Goal: Task Accomplishment & Management: Use online tool/utility

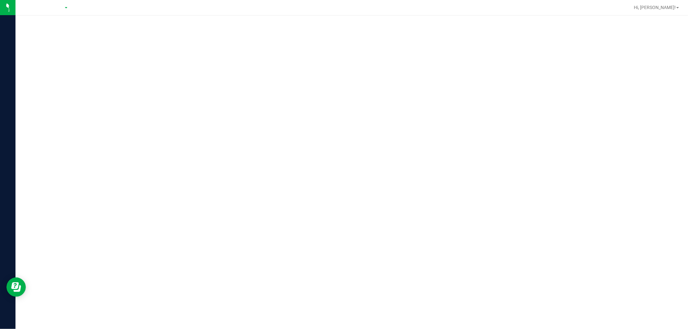
click at [207, 133] on div at bounding box center [351, 172] width 672 height 314
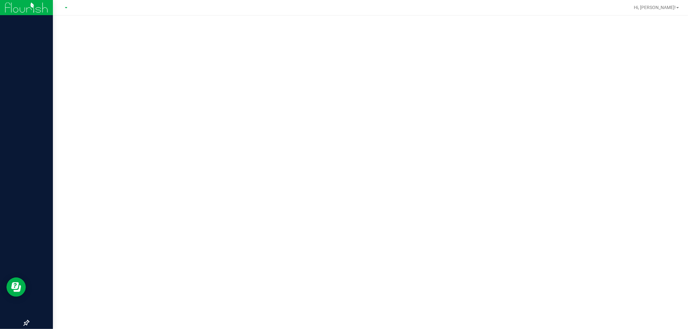
click at [17, 8] on img at bounding box center [26, 7] width 43 height 15
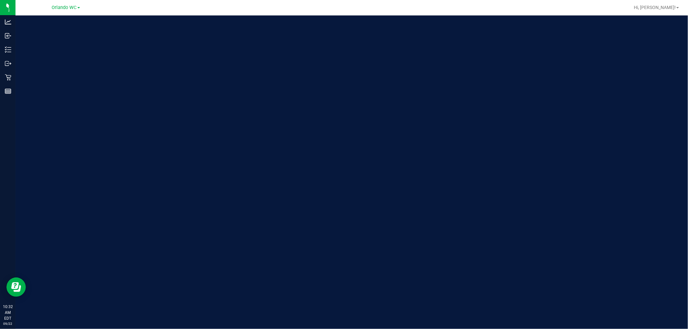
click at [275, 128] on div "Welcome to Flourish Software Seed-to-Sale Tracking & Analytics" at bounding box center [351, 172] width 672 height 314
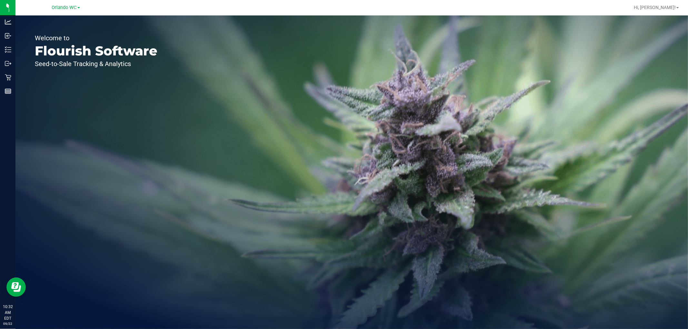
click at [380, 224] on div "Welcome to Flourish Software Seed-to-Sale Tracking & Analytics" at bounding box center [351, 172] width 672 height 314
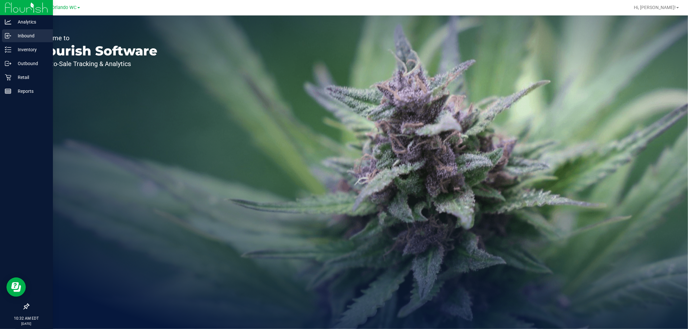
click at [5, 37] on icon at bounding box center [7, 36] width 4 height 5
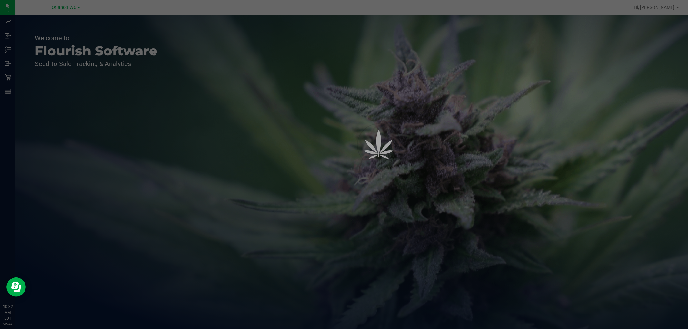
click at [255, 107] on div at bounding box center [344, 164] width 688 height 329
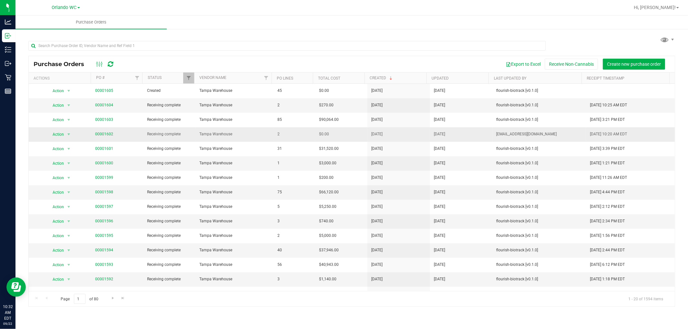
click at [324, 141] on td "$0.00" at bounding box center [341, 134] width 52 height 15
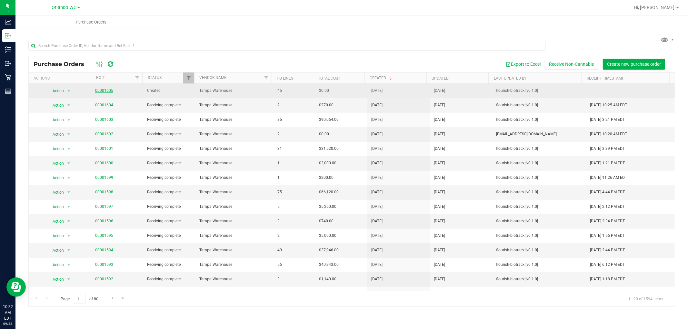
click at [102, 89] on link "00001605" at bounding box center [104, 90] width 18 height 5
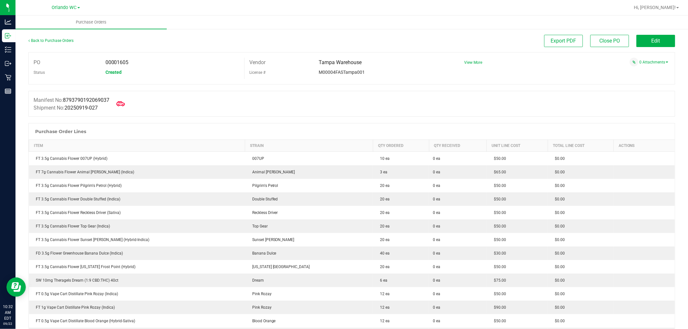
click at [123, 106] on icon at bounding box center [120, 104] width 8 height 8
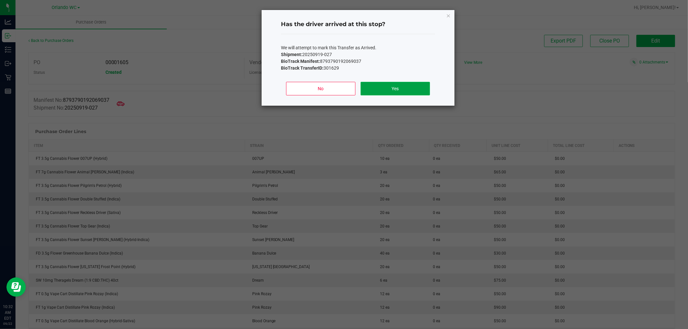
click at [393, 88] on button "Yes" at bounding box center [394, 89] width 69 height 14
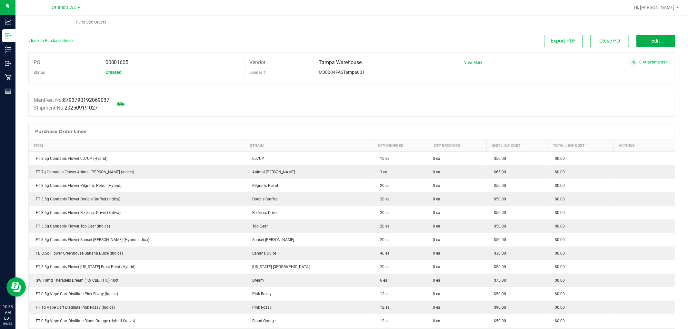
click at [231, 113] on div "Manifest No: 8793790192069037 Shipment No: 20250919-027" at bounding box center [351, 104] width 646 height 26
click at [654, 39] on span "Edit" at bounding box center [655, 41] width 9 height 6
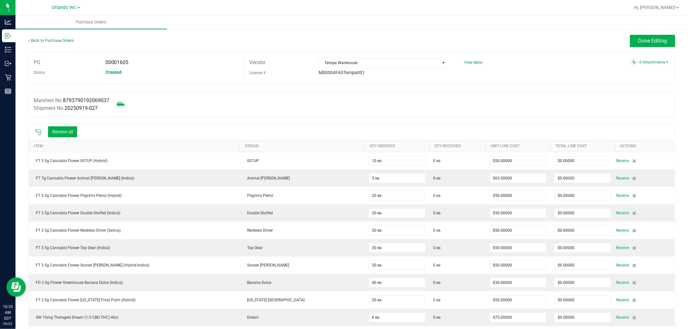
click at [39, 134] on icon at bounding box center [38, 132] width 6 height 6
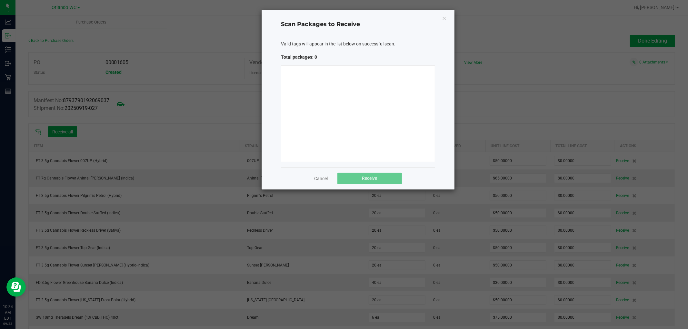
click at [386, 102] on div at bounding box center [358, 113] width 154 height 97
click at [324, 178] on link "Cancel" at bounding box center [321, 178] width 14 height 6
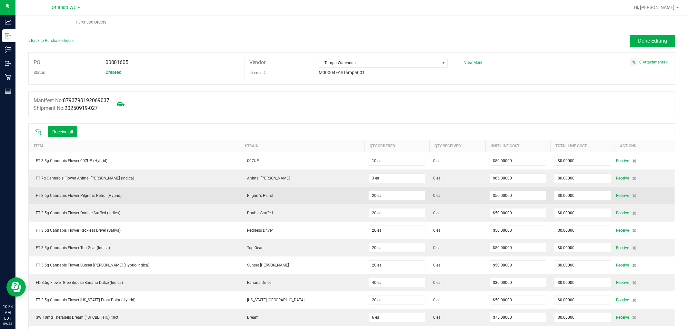
drag, startPoint x: 165, startPoint y: 192, endPoint x: 165, endPoint y: 204, distance: 11.9
click at [165, 192] on td "FT 3.5g Cannabis Flower Pilgrim's Petrol (Hybrid)" at bounding box center [134, 195] width 211 height 17
click at [91, 194] on div "FT 3.5g Cannabis Flower Pilgrim's Petrol (Hybrid)" at bounding box center [134, 196] width 203 height 6
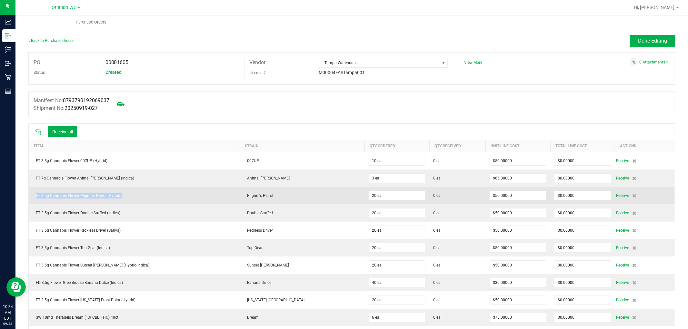
copy div "FT 3.5g Cannabis Flower Pilgrim's Petrol (Hybrid)"
click at [141, 198] on div "FT 3.5g Cannabis Flower Pilgrim's Petrol (Hybrid)" at bounding box center [134, 196] width 203 height 6
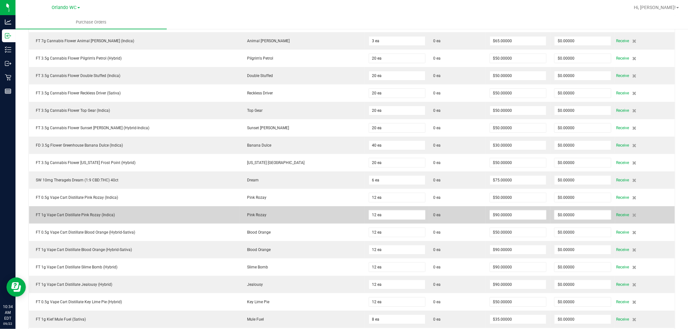
scroll to position [143, 0]
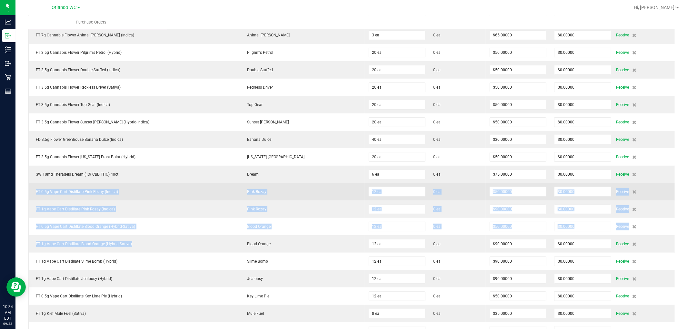
drag, startPoint x: 136, startPoint y: 244, endPoint x: 31, endPoint y: 197, distance: 115.6
click at [31, 197] on td "FT 0.5g Vape Cart Distillate Pink Rozay (Indica)" at bounding box center [134, 191] width 211 height 17
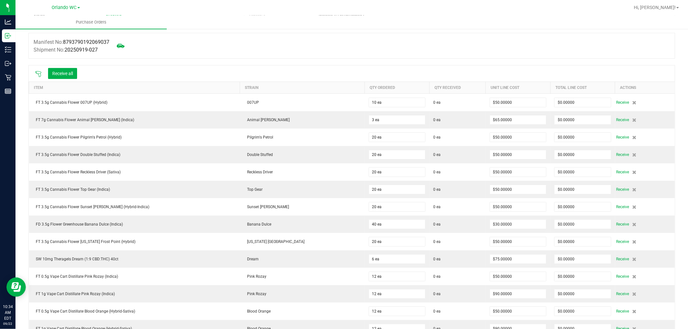
scroll to position [0, 0]
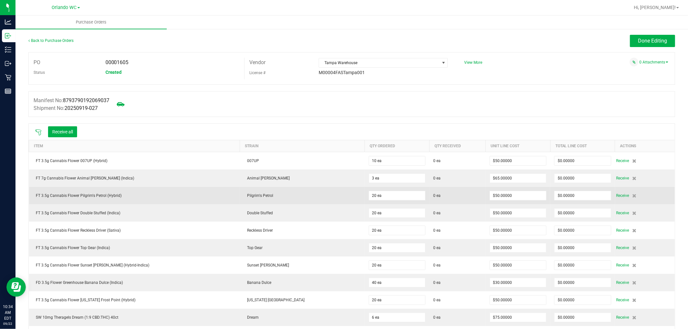
click at [90, 196] on div "FT 3.5g Cannabis Flower Pilgrim's Petrol (Hybrid)" at bounding box center [134, 196] width 203 height 6
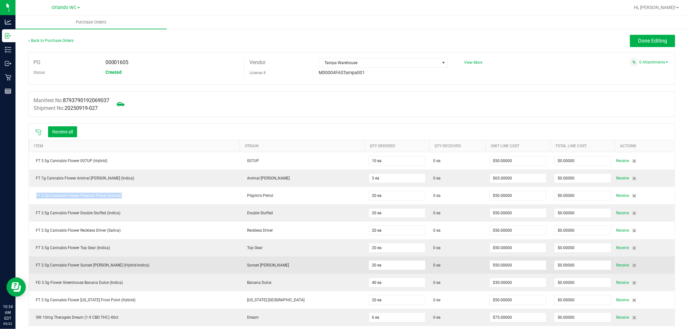
copy div "FT 3.5g Cannabis Flower Pilgrim's Petrol (Hybrid)"
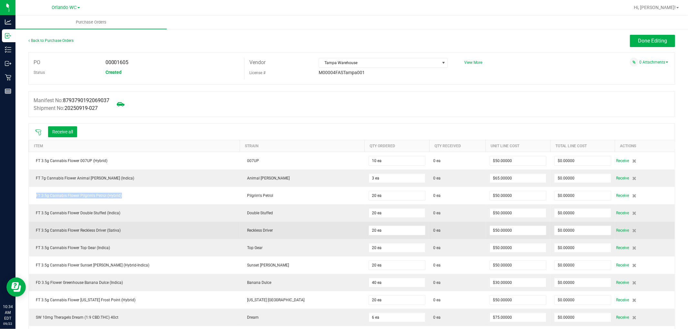
drag, startPoint x: 140, startPoint y: 221, endPoint x: 113, endPoint y: 224, distance: 26.6
click at [140, 221] on td "FT 3.5g Cannabis Flower Double Stuffed (Indica)" at bounding box center [134, 212] width 211 height 17
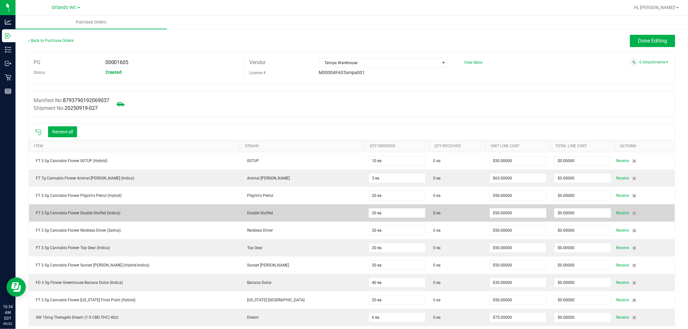
click at [87, 214] on div "FT 3.5g Cannabis Flower Double Stuffed (Indica)" at bounding box center [134, 213] width 203 height 6
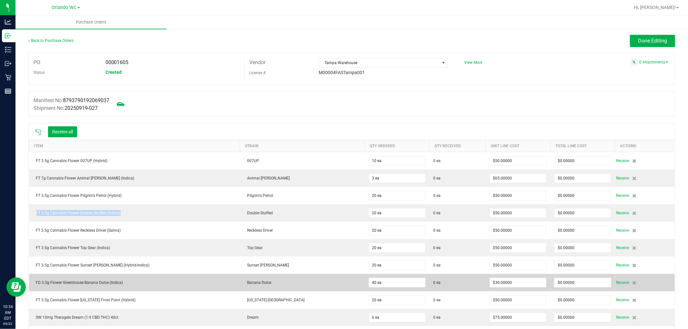
copy div "FT 3.5g Cannabis Flower Double Stuffed (Indica)"
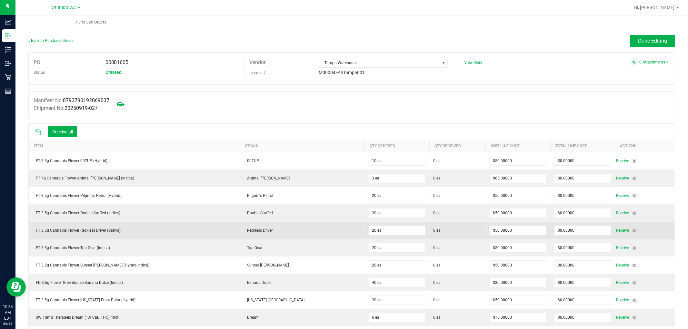
click at [152, 225] on td "FT 3.5g Cannabis Flower Reckless Driver (Sativa)" at bounding box center [134, 230] width 211 height 17
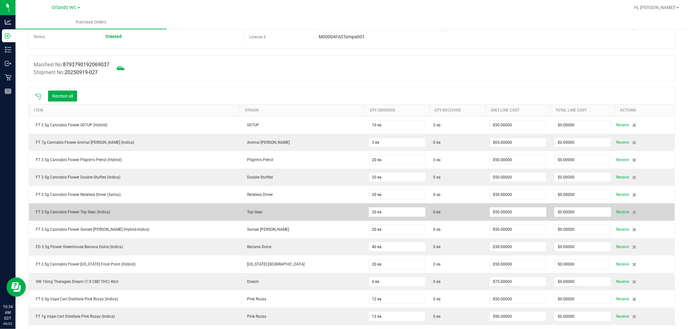
scroll to position [72, 0]
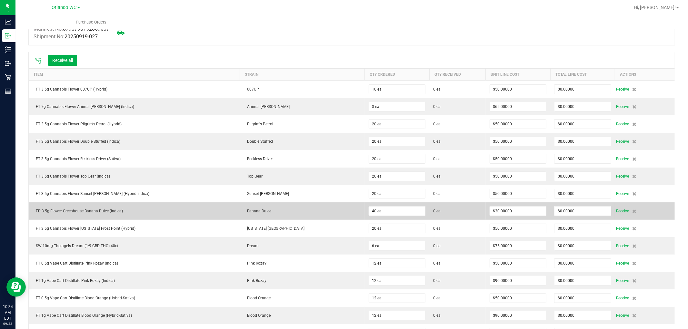
click at [88, 211] on div "FD 3.5g Flower Greenhouse Banana Dulce (Indica)" at bounding box center [134, 211] width 203 height 6
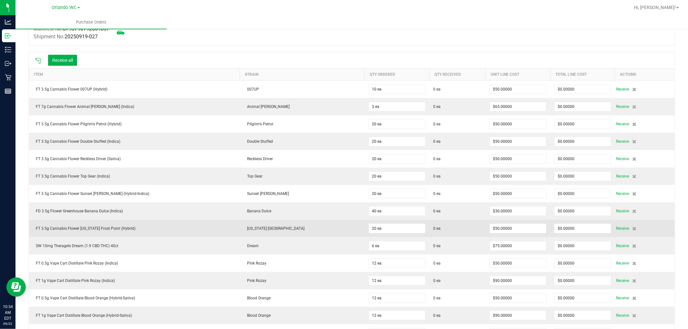
click at [88, 228] on div "FT 3.5g Cannabis Flower Florida Frost Point (Hybrid)" at bounding box center [134, 229] width 203 height 6
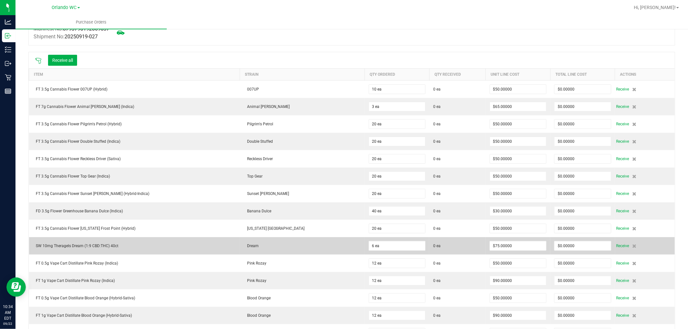
click at [88, 251] on td "SW 10mg Theragels Dream (1:9 CBD:THC) 40ct" at bounding box center [134, 245] width 211 height 17
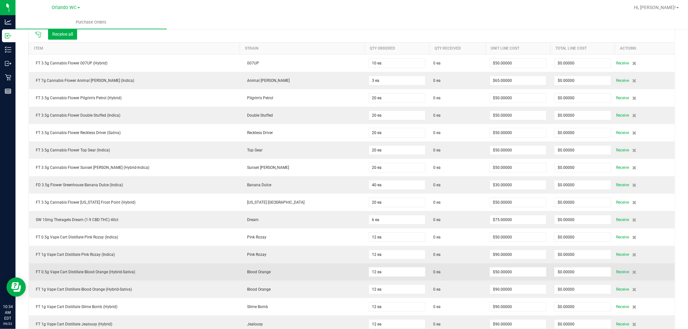
scroll to position [143, 0]
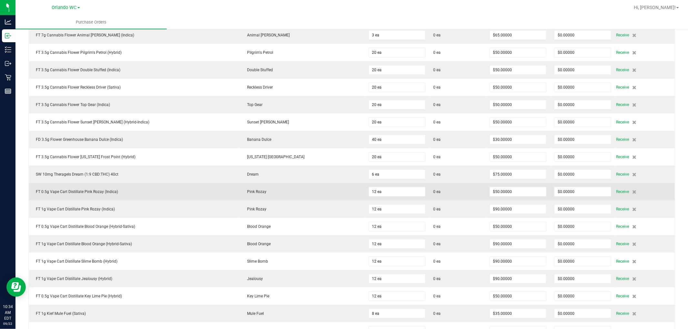
click at [98, 195] on div "FT 0.5g Vape Cart Distillate Pink Rozay (Indica)" at bounding box center [134, 192] width 203 height 6
click at [98, 194] on div "FT 0.5g Vape Cart Distillate Pink Rozay (Indica)" at bounding box center [134, 192] width 203 height 6
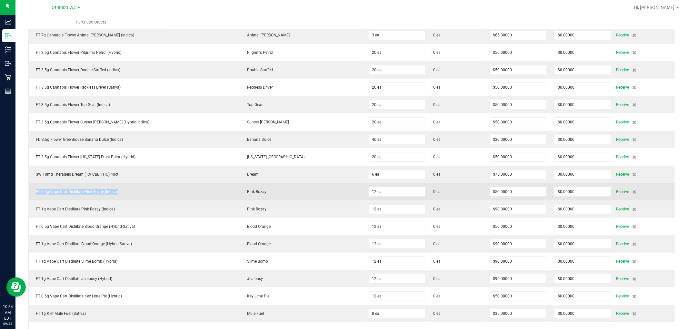
copy div "FT 0.5g Vape Cart Distillate Pink Rozay (Indica)"
click at [123, 201] on td "FT 0.5g Vape Cart Distillate Pink Rozay (Indica)" at bounding box center [134, 191] width 211 height 17
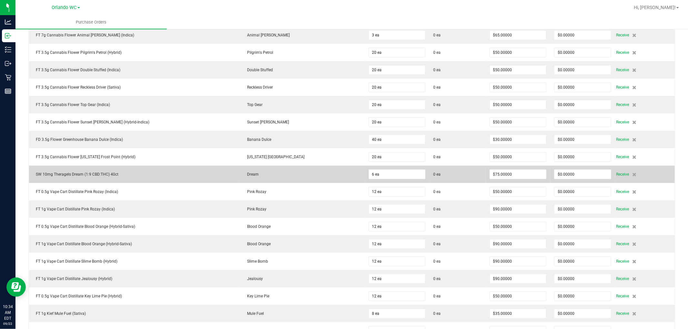
click at [114, 182] on td "SW 10mg Theragels Dream (1:9 CBD:THC) 40ct" at bounding box center [134, 174] width 211 height 17
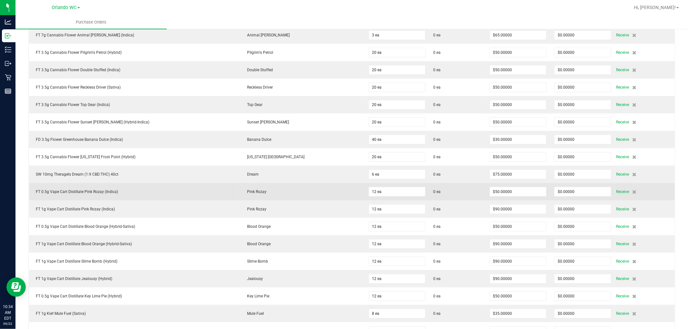
click at [72, 195] on div "FT 0.5g Vape Cart Distillate Pink Rozay (Indica)" at bounding box center [134, 192] width 203 height 6
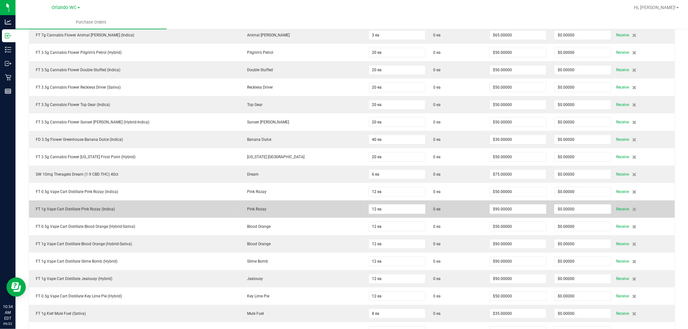
click at [69, 208] on div "FT 1g Vape Cart Distillate Pink Rozay (Indica)" at bounding box center [134, 209] width 203 height 6
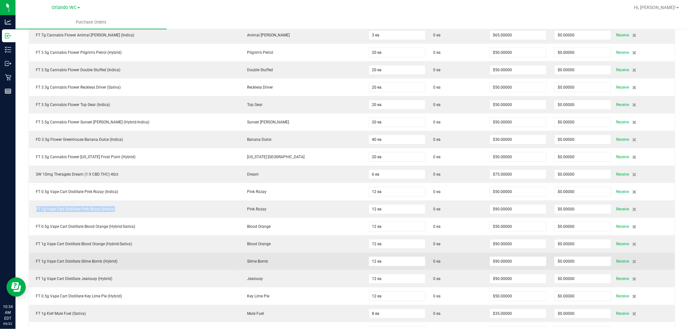
copy div "FT 1g Vape Cart Distillate Pink Rozay (Indica)"
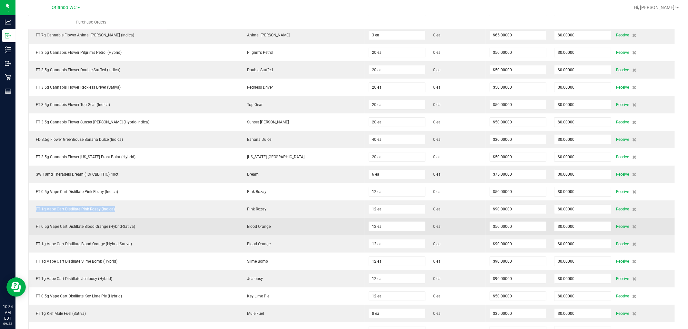
drag, startPoint x: 136, startPoint y: 222, endPoint x: 91, endPoint y: 227, distance: 45.7
click at [136, 222] on td "FT 0.5g Vape Cart Distillate Blood Orange (Hybrid-Sativa)" at bounding box center [134, 226] width 211 height 17
click at [84, 228] on div "FT 0.5g Vape Cart Distillate Blood Orange (Hybrid-Sativa)" at bounding box center [134, 227] width 203 height 6
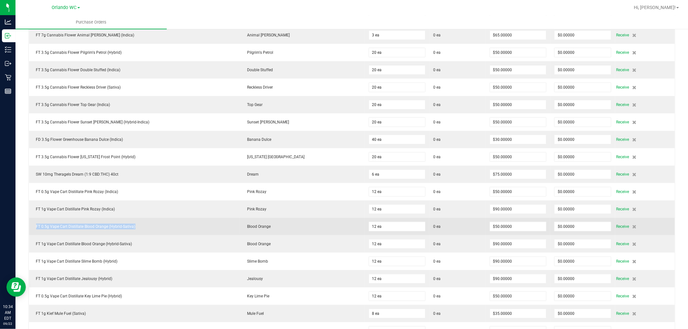
copy div "FT 0.5g Vape Cart Distillate Blood Orange (Hybrid-Sativa)"
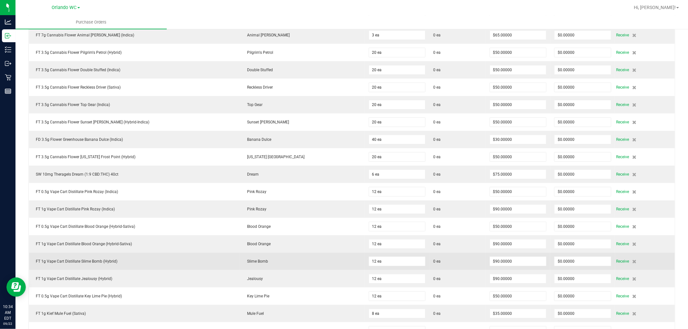
drag, startPoint x: 172, startPoint y: 262, endPoint x: 168, endPoint y: 258, distance: 5.3
click at [170, 260] on div "FT 1g Vape Cart Distillate Slime Bomb (Hybrid)" at bounding box center [134, 262] width 203 height 6
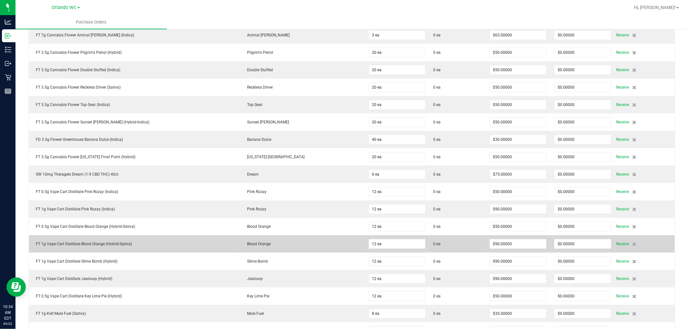
click at [82, 239] on td "FT 1g Vape Cart Distillate Blood Orange (Hybrid-Sativa)" at bounding box center [134, 243] width 211 height 17
copy div "FT 1g Vape Cart Distillate Blood Orange (Hybrid-Sativa)"
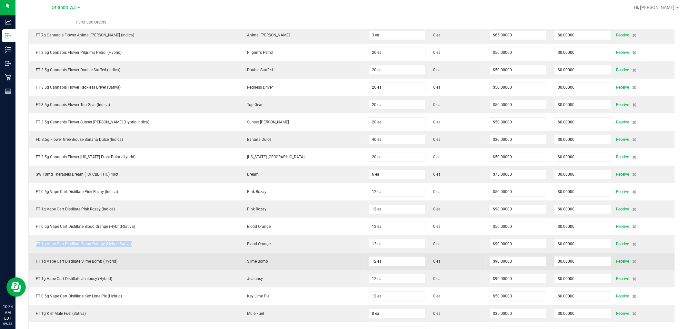
drag, startPoint x: 125, startPoint y: 262, endPoint x: 121, endPoint y: 260, distance: 4.2
click at [124, 262] on div "FT 1g Vape Cart Distillate Slime Bomb (Hybrid)" at bounding box center [134, 262] width 203 height 6
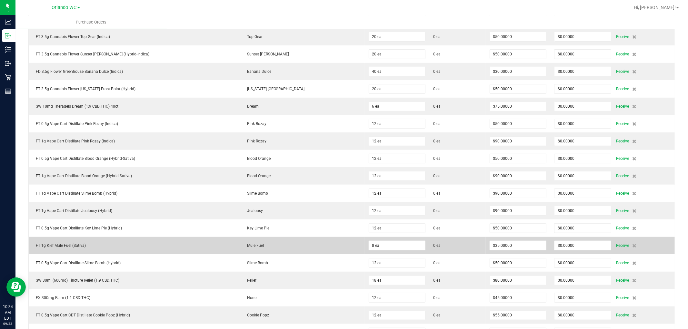
scroll to position [215, 0]
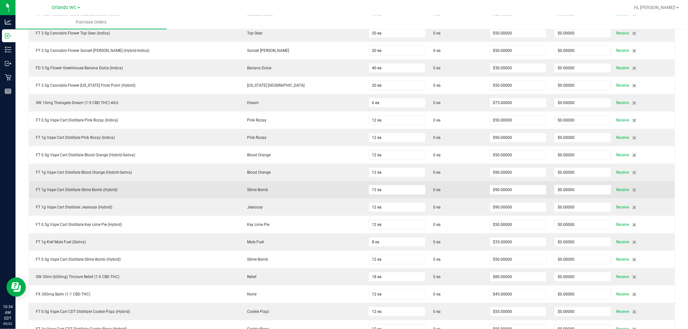
click at [88, 189] on div "FT 1g Vape Cart Distillate Slime Bomb (Hybrid)" at bounding box center [134, 190] width 203 height 6
copy div "FT 1g Vape Cart Distillate Slime Bomb (Hybrid)"
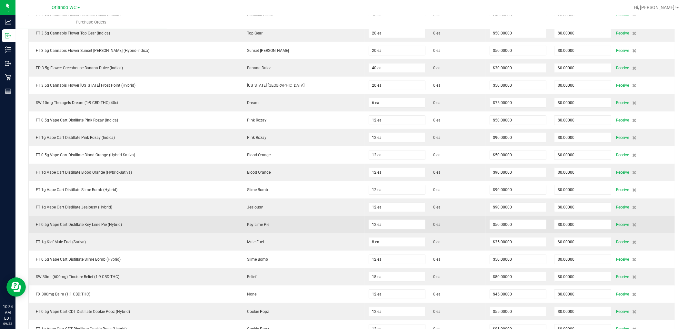
drag, startPoint x: 173, startPoint y: 263, endPoint x: 102, endPoint y: 230, distance: 79.3
click at [170, 260] on div "FT 0.5g Vape Cart Distillate Slime Bomb (Hybrid)" at bounding box center [134, 260] width 203 height 6
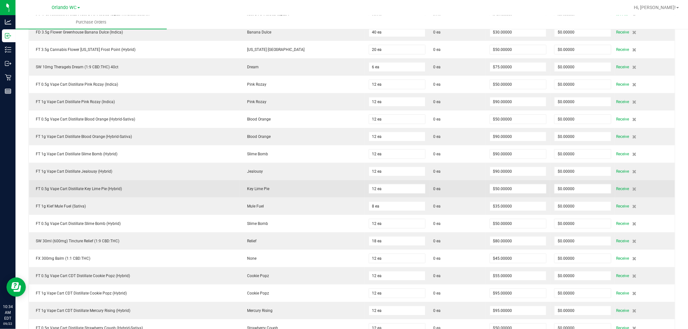
scroll to position [286, 0]
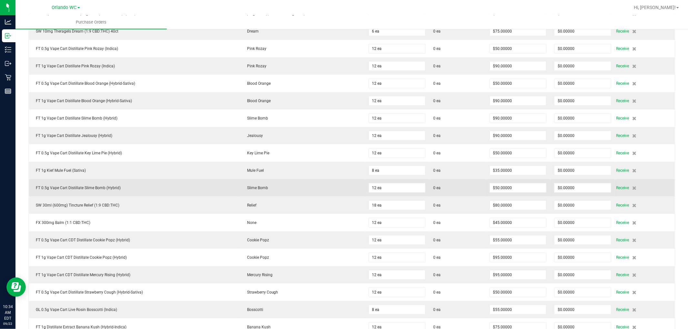
click at [96, 193] on td "FT 0.5g Vape Cart Distillate Slime Bomb (Hybrid)" at bounding box center [134, 187] width 211 height 17
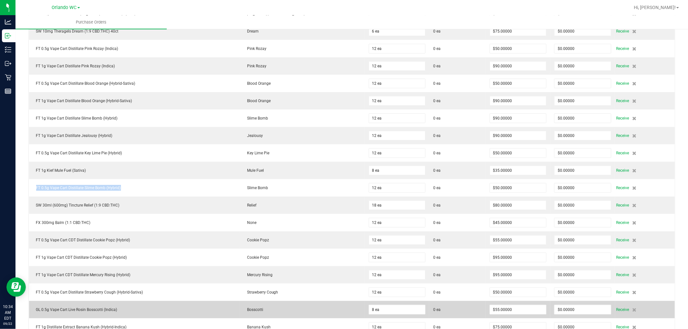
copy div "FT 0.5g Vape Cart Distillate Slime Bomb (Hybrid)"
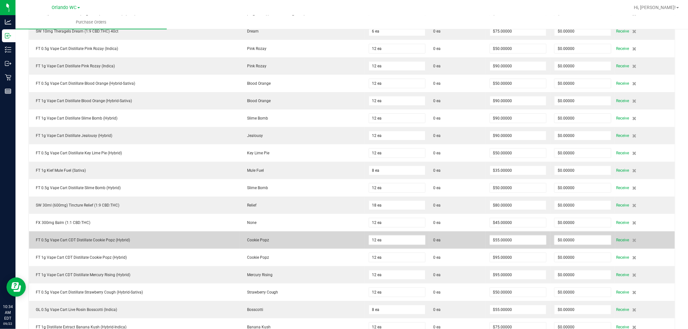
click at [128, 249] on td "FT 0.5g Vape Cart CDT Distillate Cookie Popz (Hybrid)" at bounding box center [134, 239] width 211 height 17
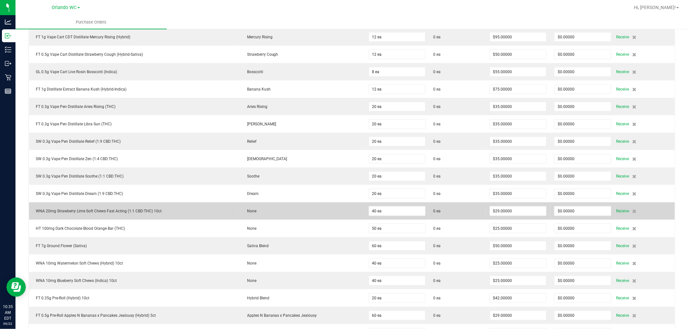
scroll to position [537, 0]
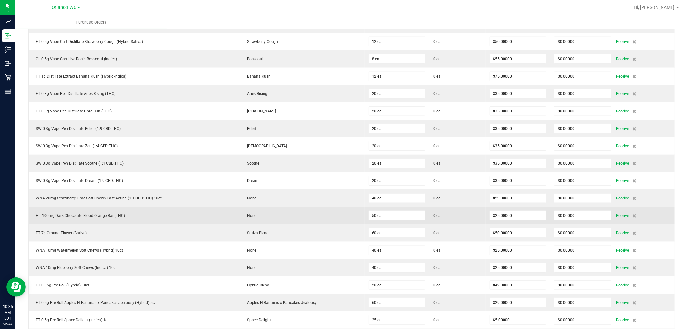
click at [115, 211] on td "HT 100mg Dark Chocolate Blood Orange Bar (THC)" at bounding box center [134, 215] width 211 height 17
click at [115, 219] on div "HT 100mg Dark Chocolate Blood Orange Bar (THC)" at bounding box center [134, 216] width 203 height 6
copy div "HT 100mg Dark Chocolate Blood Orange Bar (THC)"
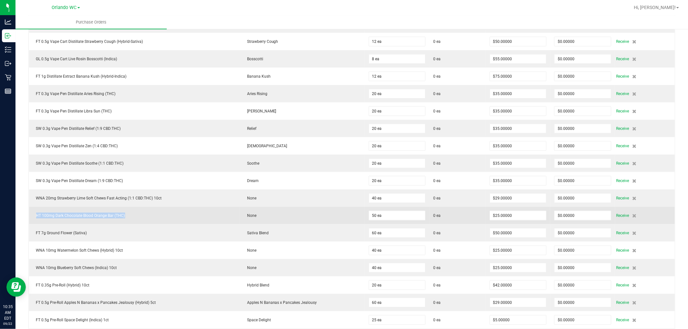
click at [151, 215] on div "HT 100mg Dark Chocolate Blood Orange Bar (THC)" at bounding box center [134, 216] width 203 height 6
click at [162, 217] on div "HT 100mg Dark Chocolate Blood Orange Bar (THC)" at bounding box center [134, 216] width 203 height 6
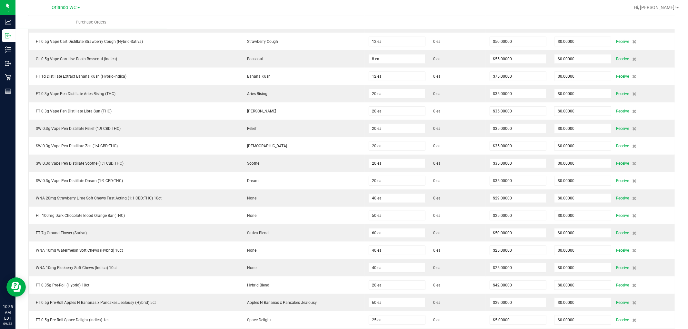
click at [472, 19] on ul "Purchase Orders" at bounding box center [359, 22] width 688 height 14
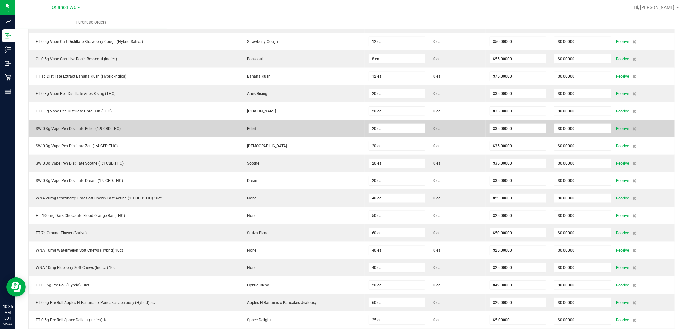
click at [218, 134] on td "SW 0.3g Vape Pen Distillate Relief (1:9 CBD:THC)" at bounding box center [134, 128] width 211 height 17
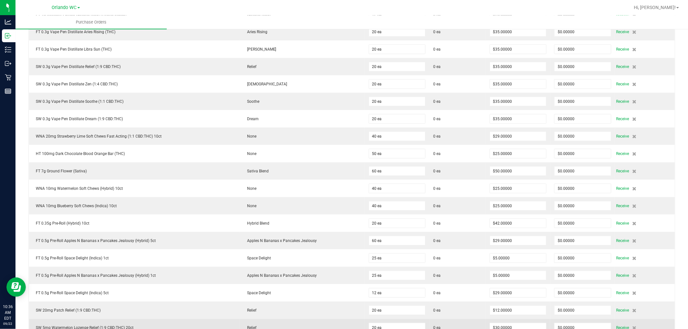
scroll to position [584, 0]
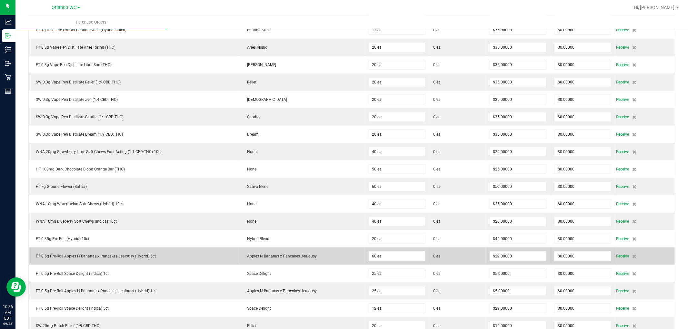
click at [153, 259] on div "FT 0.5g Pre-Roll Apples N Bananas x Pancakes Jealousy (Hybrid) 5ct" at bounding box center [134, 256] width 203 height 6
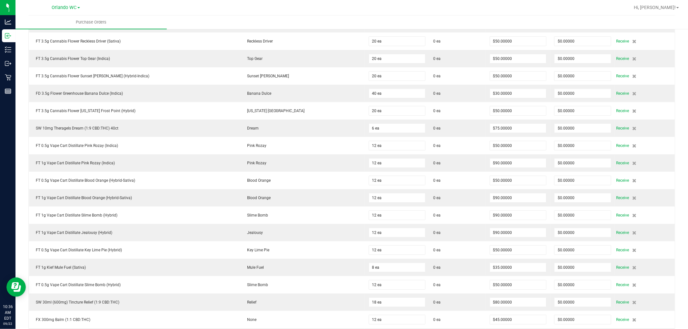
scroll to position [0, 0]
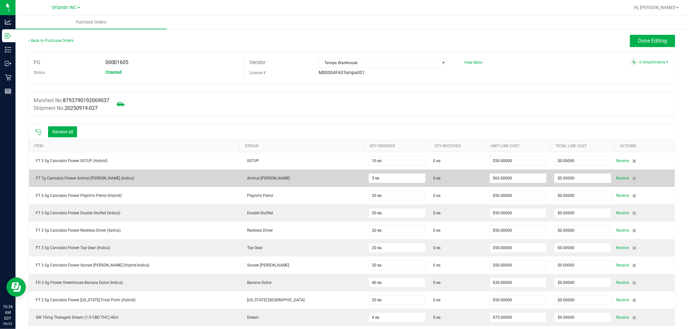
click at [166, 170] on td "FT 7g Cannabis Flower Animal Larry (Indica)" at bounding box center [134, 178] width 211 height 17
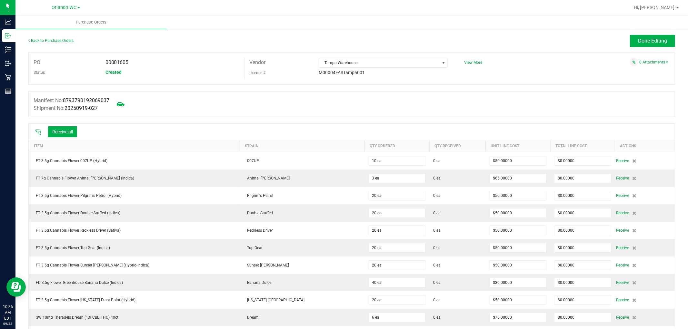
drag, startPoint x: 242, startPoint y: 106, endPoint x: 255, endPoint y: 109, distance: 13.1
click at [243, 106] on div "Manifest No: 8793790192069037 Shipment No: 20250919-027" at bounding box center [351, 104] width 646 height 26
click at [37, 132] on icon at bounding box center [38, 132] width 6 height 6
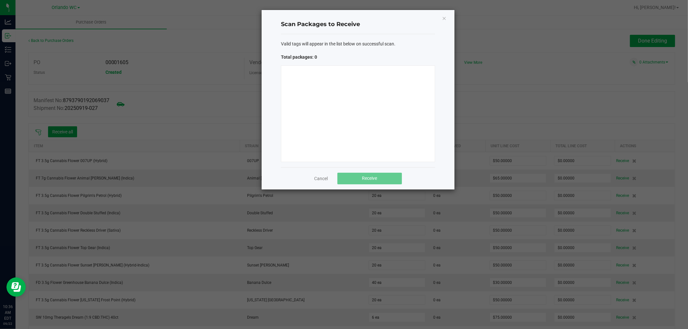
click at [351, 115] on div at bounding box center [358, 113] width 154 height 97
